Goal: Find contact information: Find contact information

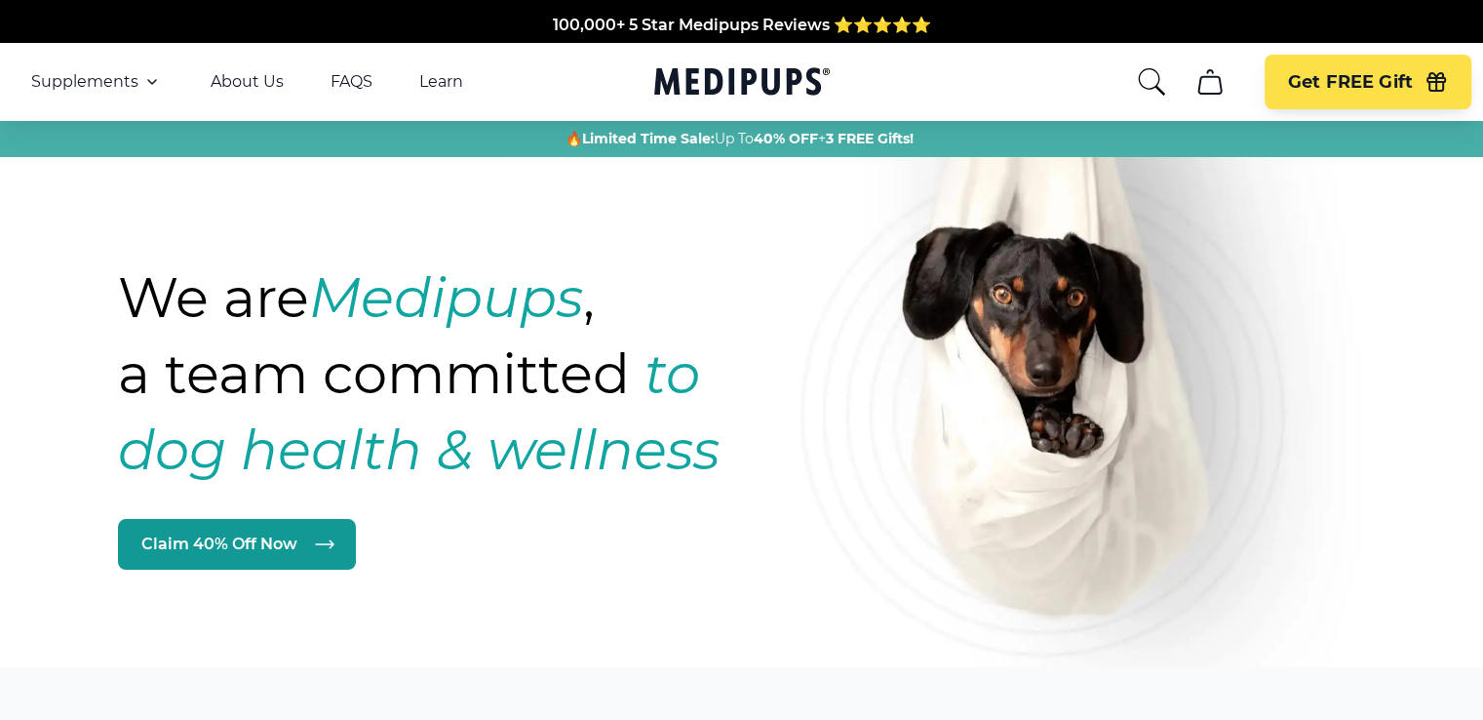
click at [1221, 82] on icon "cart" at bounding box center [1209, 81] width 31 height 31
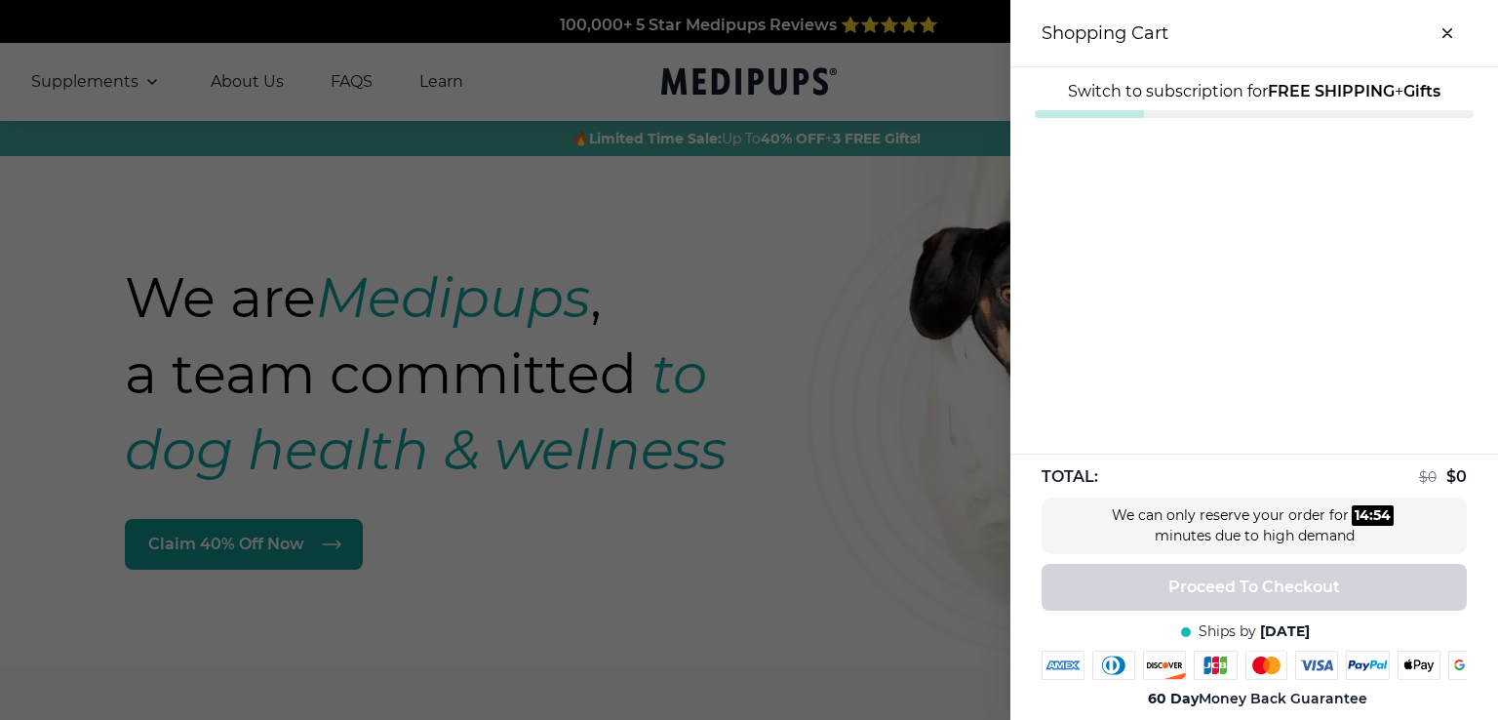
click at [1188, 91] on span "Switch to subscription for FREE SHIPPING + Gifts" at bounding box center [1254, 91] width 372 height 19
click at [1429, 37] on div "Close dialog ONE-TIME DISCOUNT EXTRA 5% OFF Get an extra 5% off our #1 selling,…" at bounding box center [749, 360] width 1498 height 720
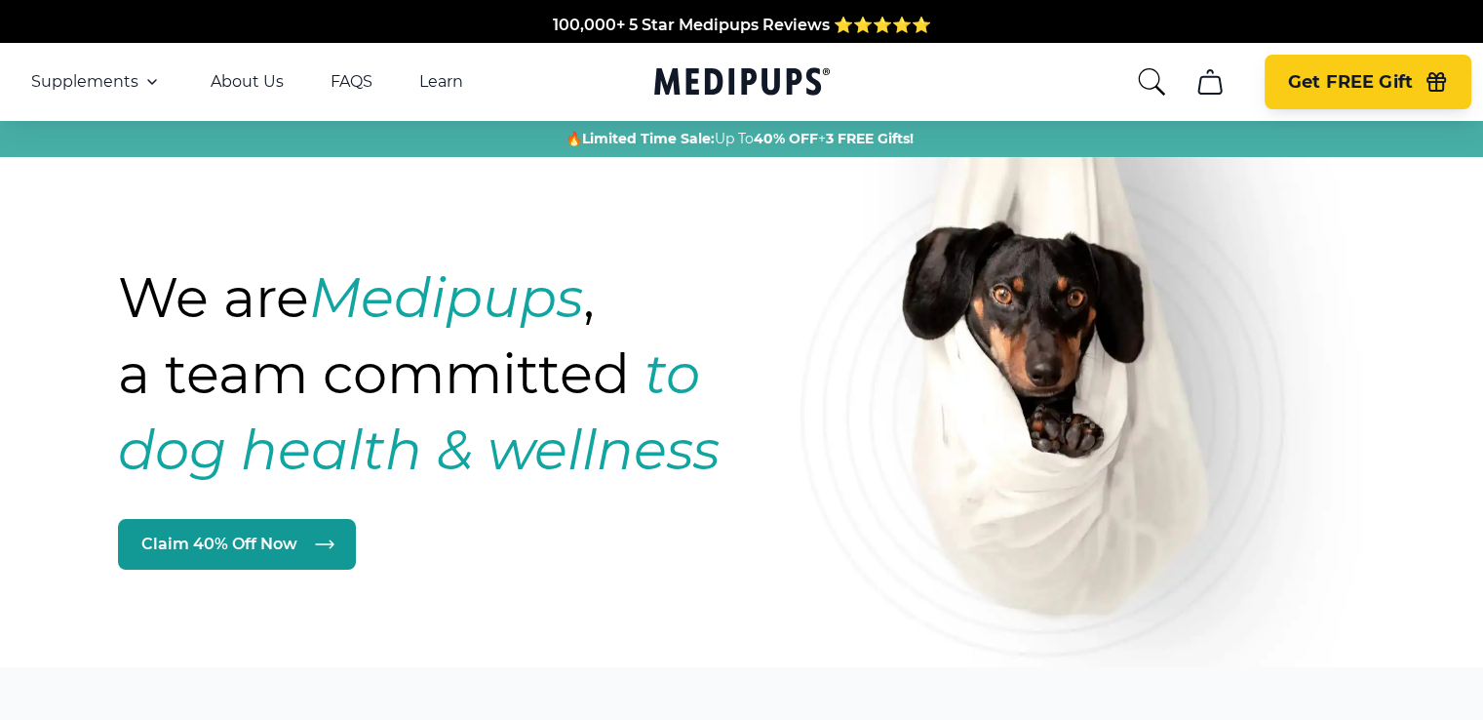
click at [1322, 88] on span "Get FREE Gift" at bounding box center [1350, 82] width 125 height 22
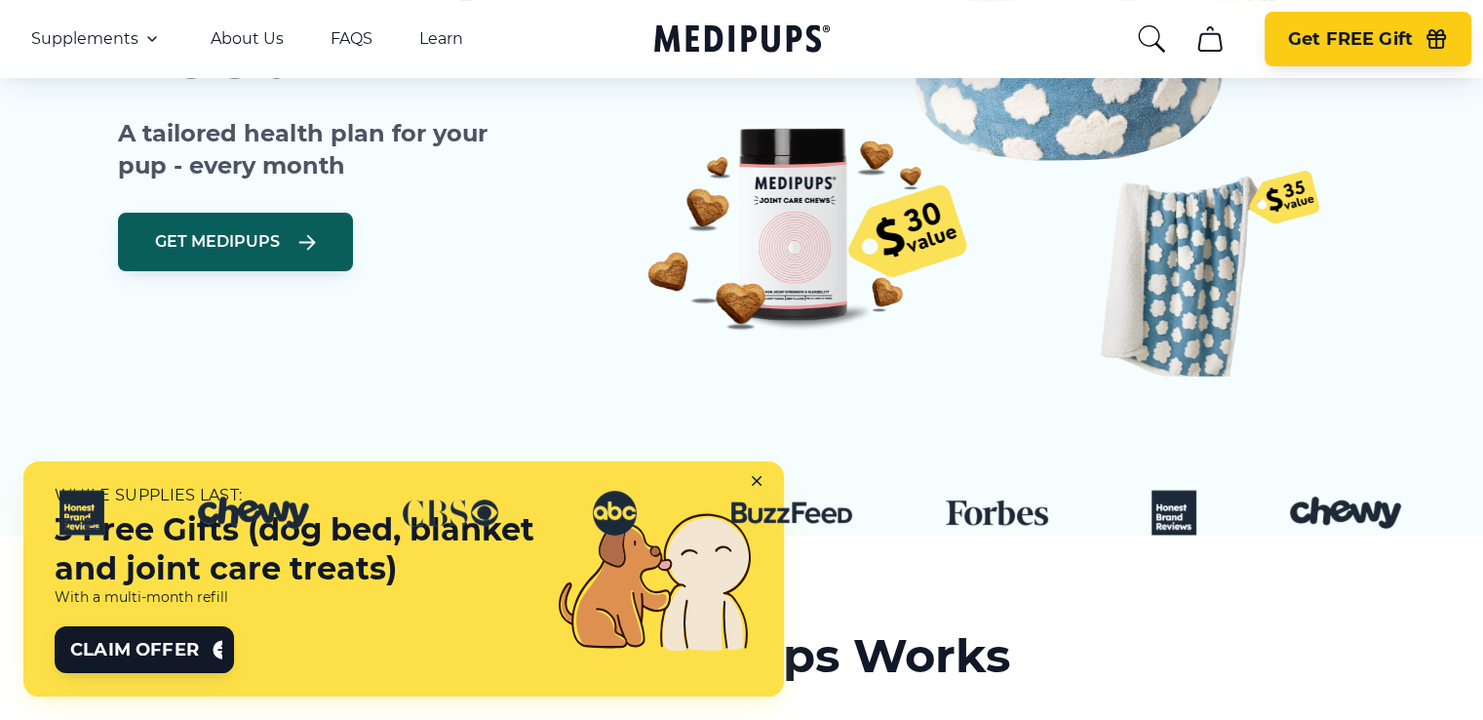
scroll to position [497, 0]
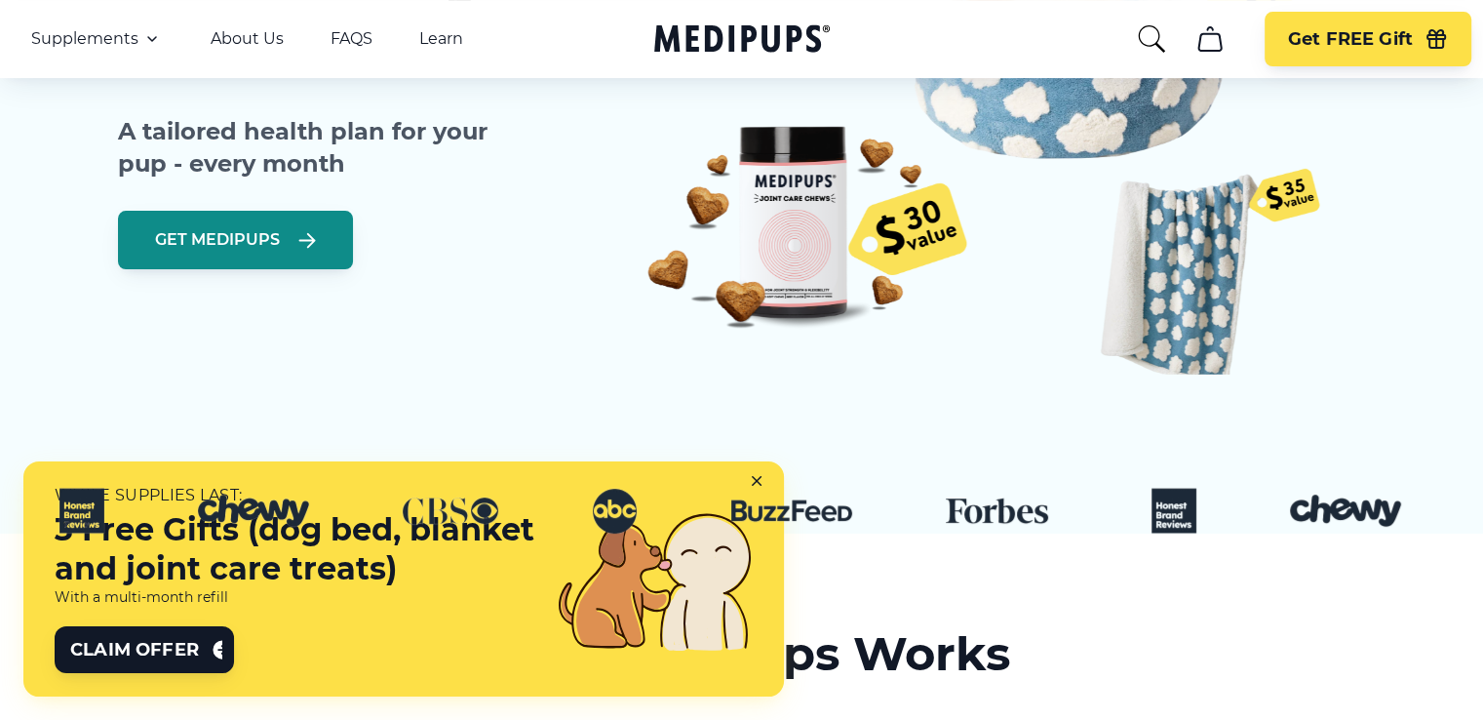
click at [296, 221] on button "Get Medipups" at bounding box center [235, 240] width 235 height 58
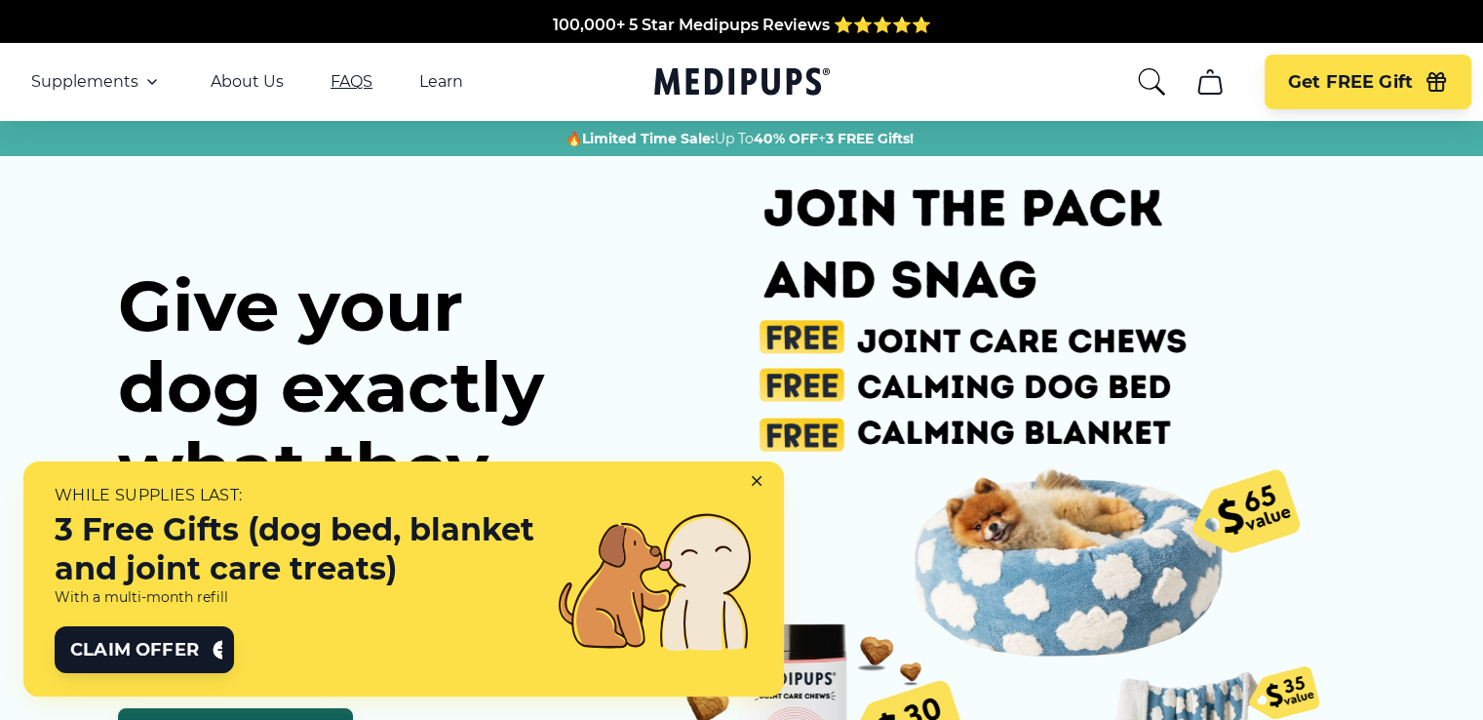
click at [352, 75] on link "FAQS" at bounding box center [352, 81] width 42 height 19
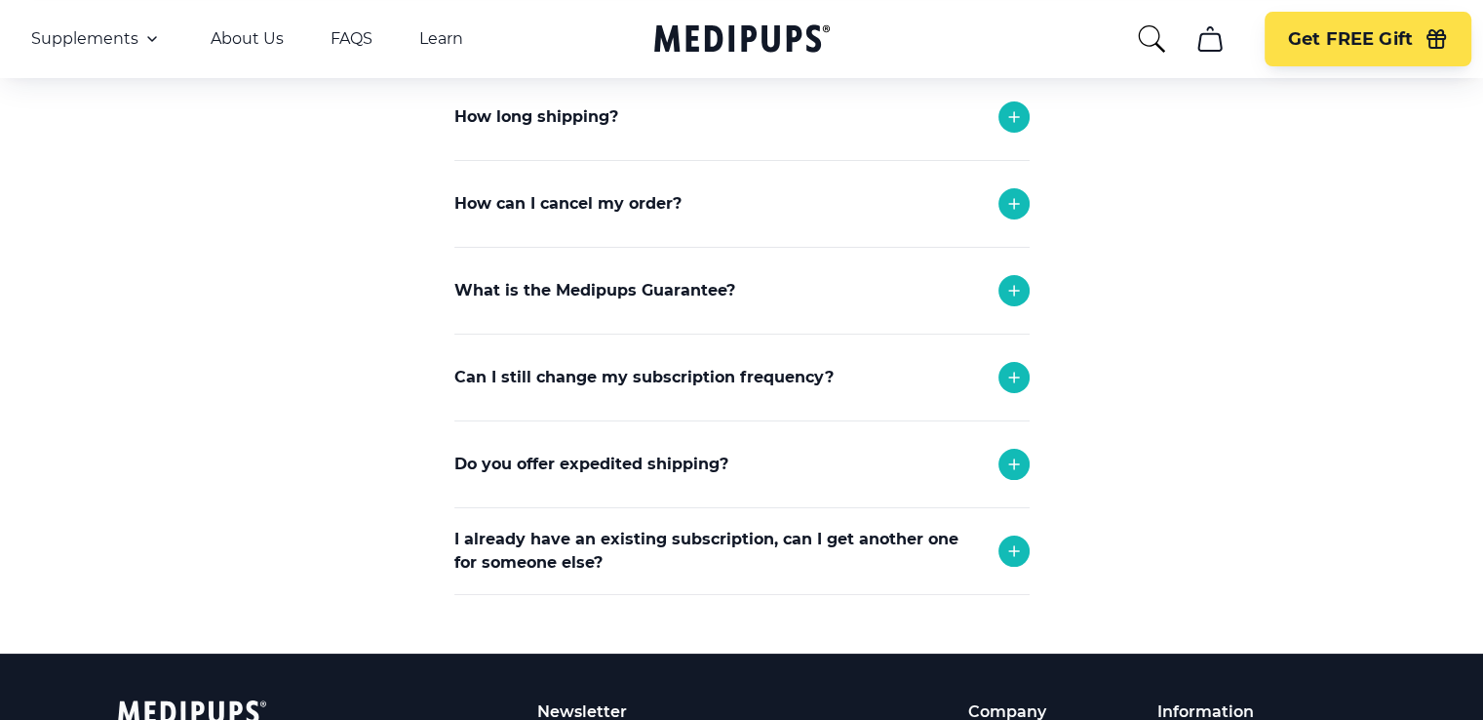
scroll to position [413, 0]
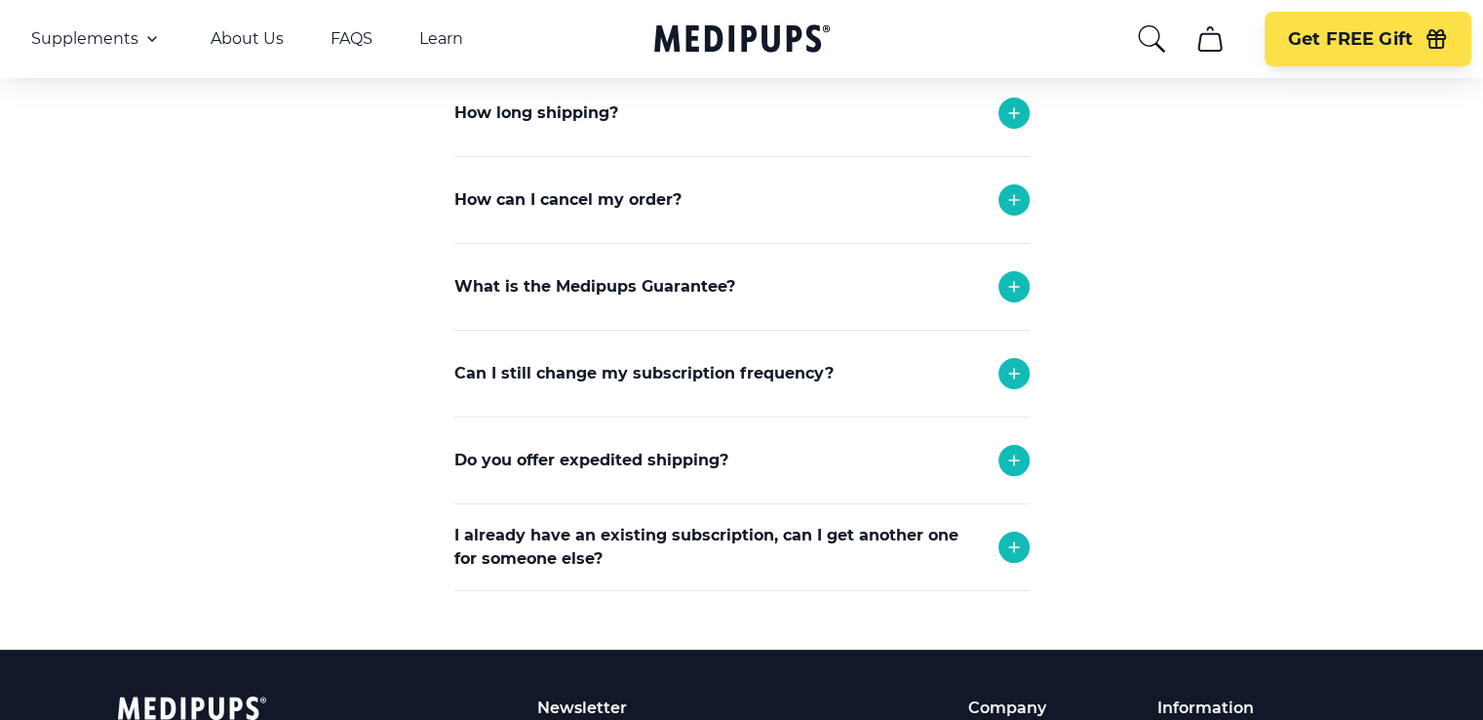
click at [1014, 375] on icon at bounding box center [1013, 373] width 23 height 23
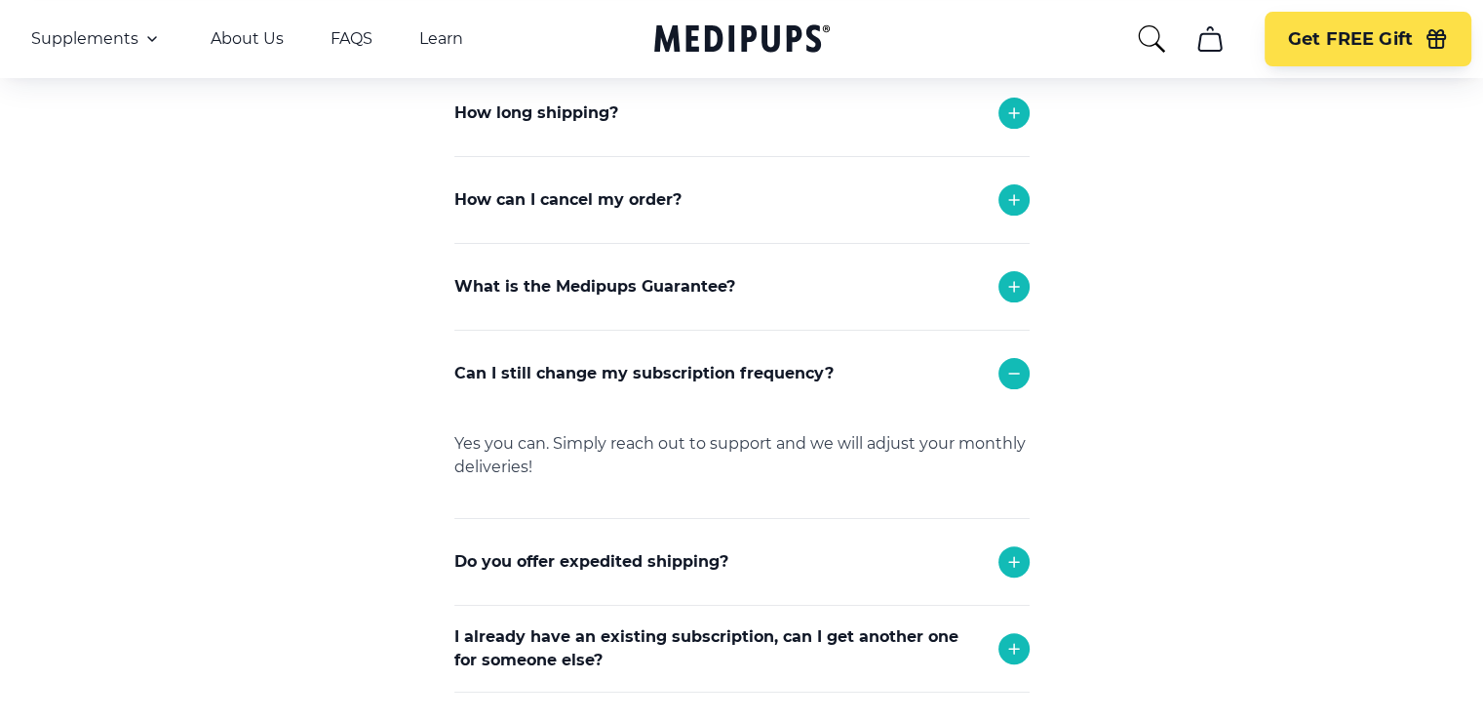
scroll to position [0, 0]
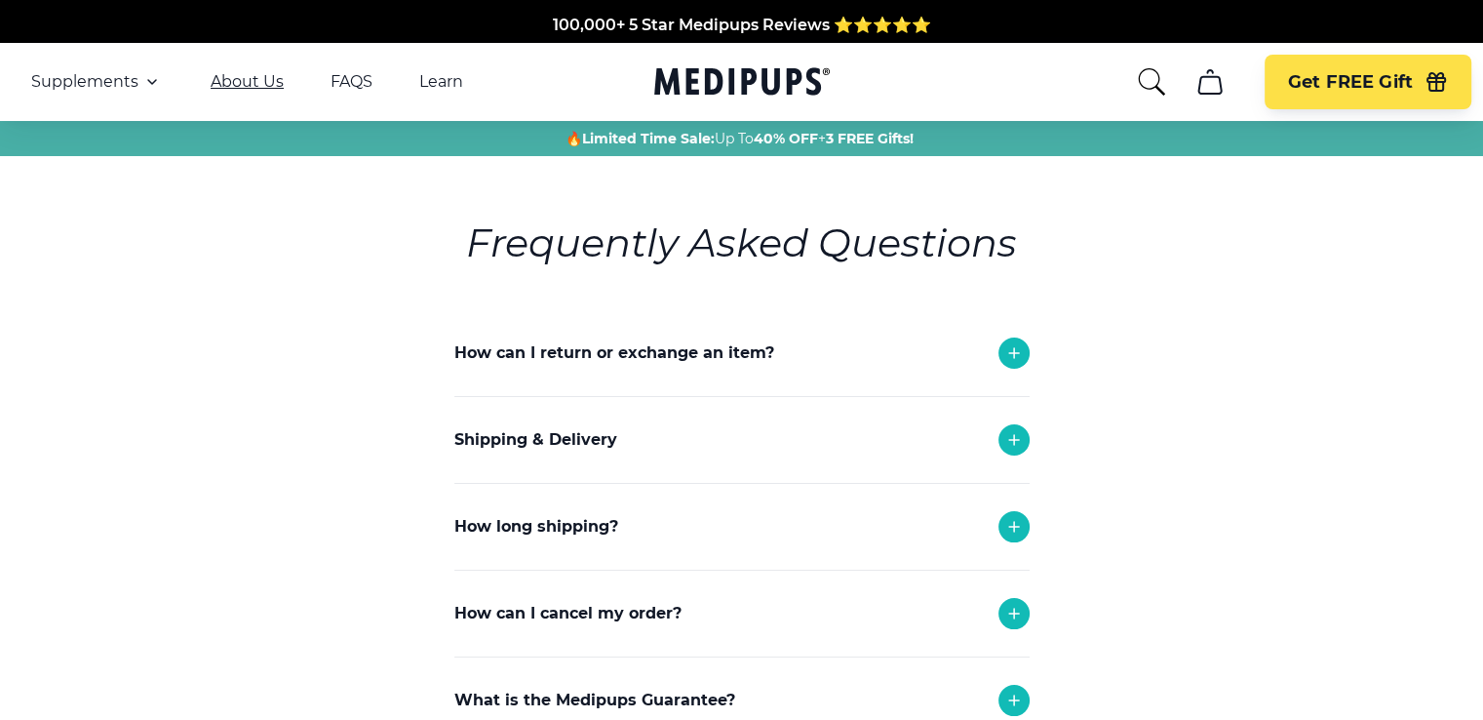
click at [232, 76] on link "About Us" at bounding box center [247, 81] width 73 height 19
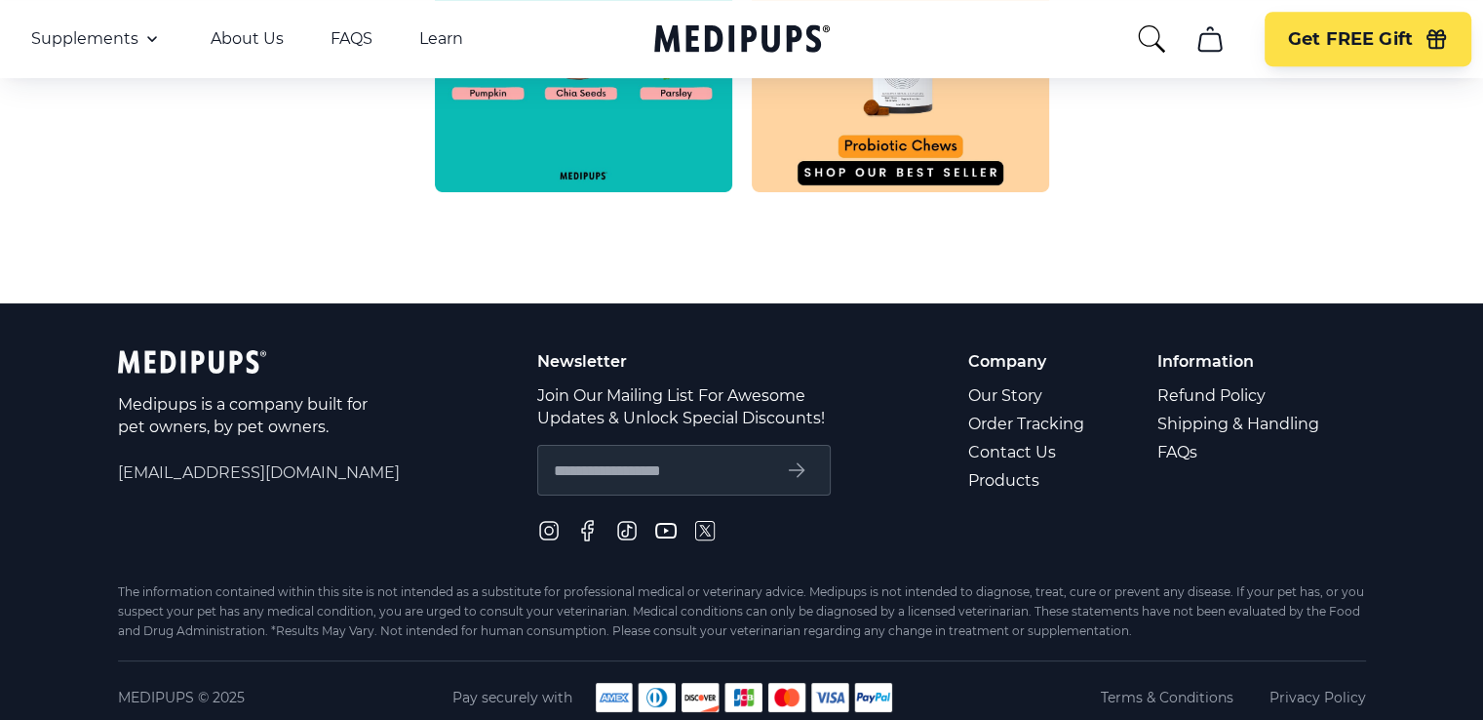
scroll to position [1106, 0]
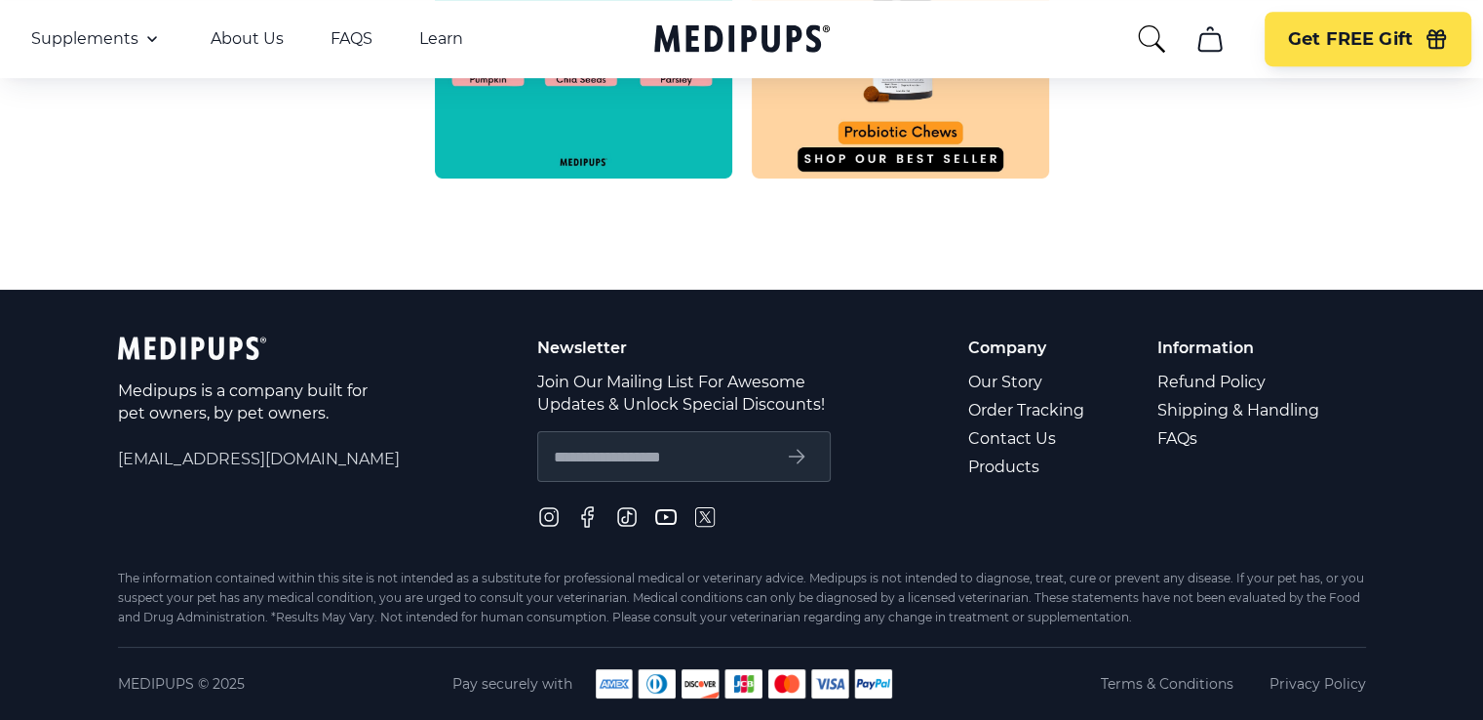
click at [195, 455] on span "[EMAIL_ADDRESS][DOMAIN_NAME]" at bounding box center [259, 459] width 282 height 22
click at [994, 429] on link "Contact Us" at bounding box center [1027, 438] width 119 height 28
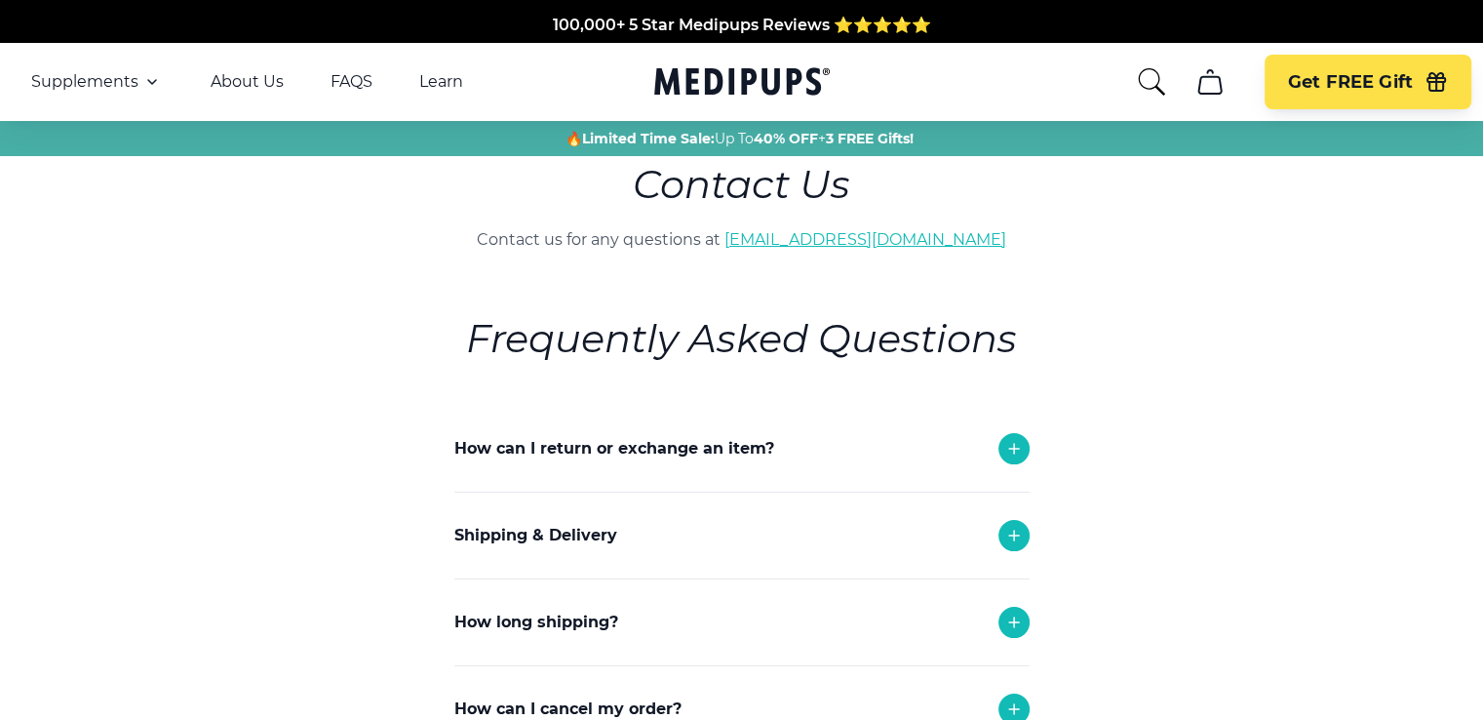
click at [944, 239] on link "[EMAIL_ADDRESS][DOMAIN_NAME]" at bounding box center [865, 239] width 282 height 19
click at [883, 236] on link "[EMAIL_ADDRESS][DOMAIN_NAME]" at bounding box center [865, 239] width 282 height 19
drag, startPoint x: 966, startPoint y: 236, endPoint x: 766, endPoint y: 239, distance: 199.9
click at [766, 239] on p "Contact us for any questions at [EMAIL_ADDRESS][DOMAIN_NAME]" at bounding box center [742, 239] width 794 height 23
